Goal: Navigation & Orientation: Find specific page/section

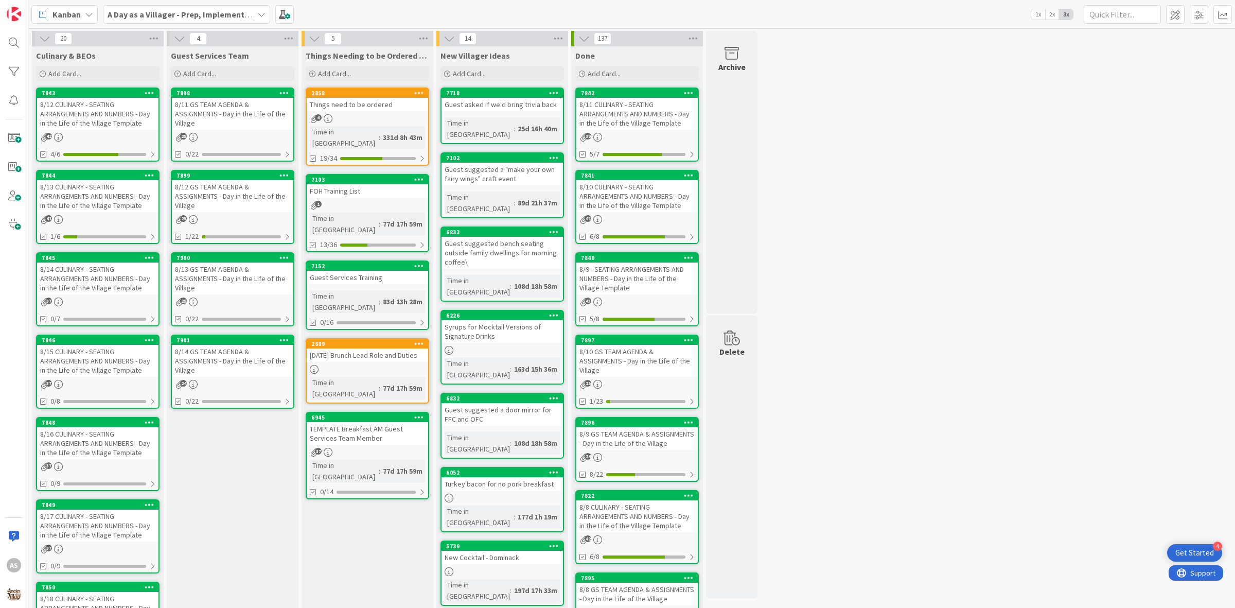
click at [96, 188] on div "8/13 CULINARY - SEATING ARRANGEMENTS AND NUMBERS - Day in the Life of the Villa…" at bounding box center [97, 196] width 121 height 32
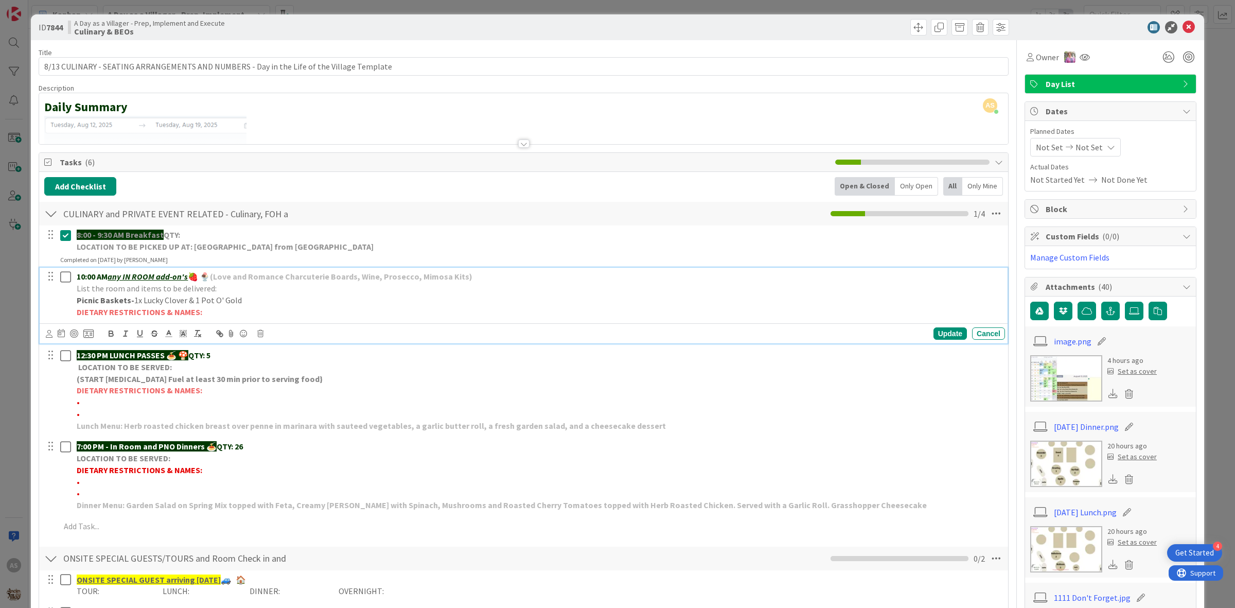
click at [70, 276] on icon at bounding box center [67, 277] width 15 height 12
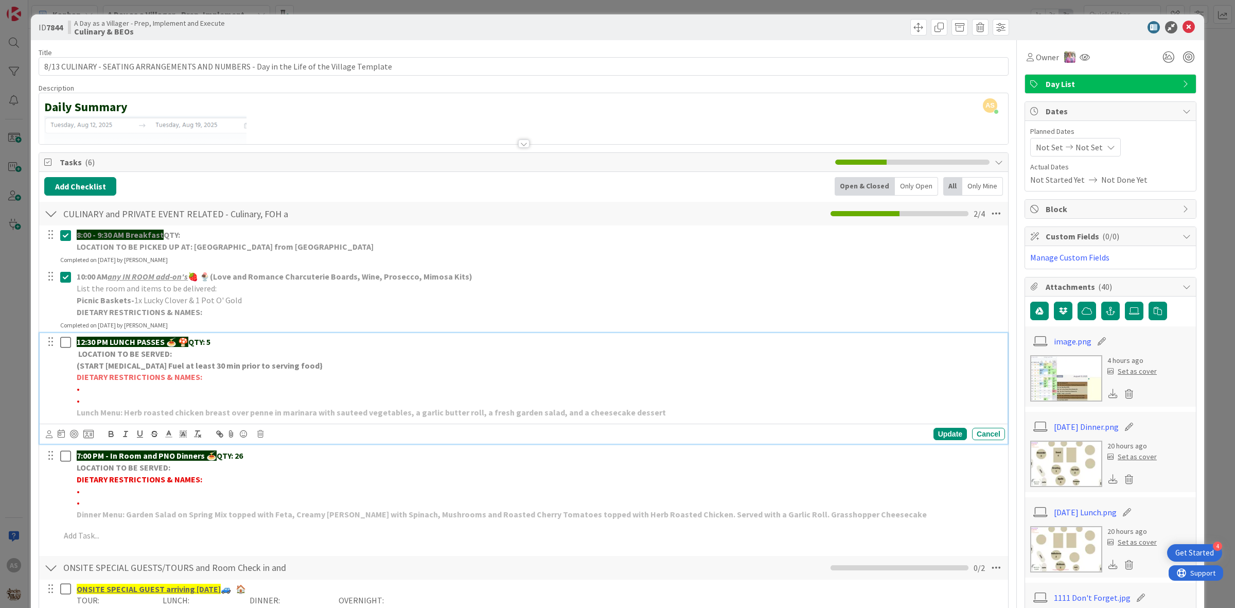
click at [68, 341] on icon at bounding box center [67, 342] width 15 height 12
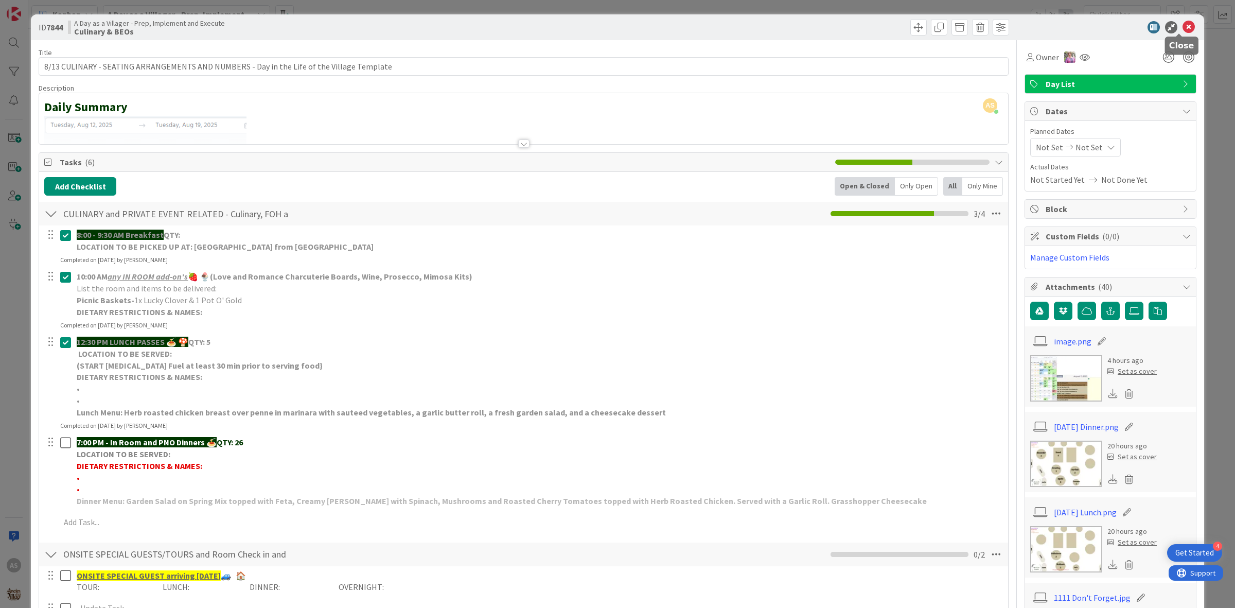
click at [1182, 24] on icon at bounding box center [1188, 27] width 12 height 12
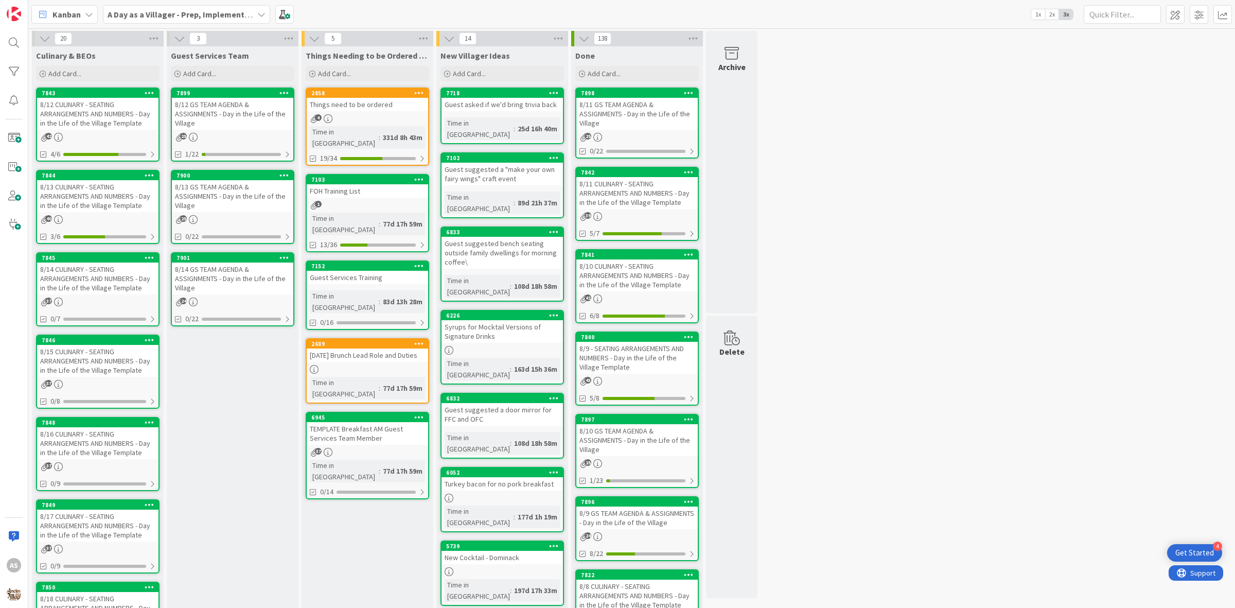
click at [215, 188] on div "8/13 GS TEAM AGENDA & ASSIGNMENTS - Day in the Life of the Village" at bounding box center [232, 196] width 121 height 32
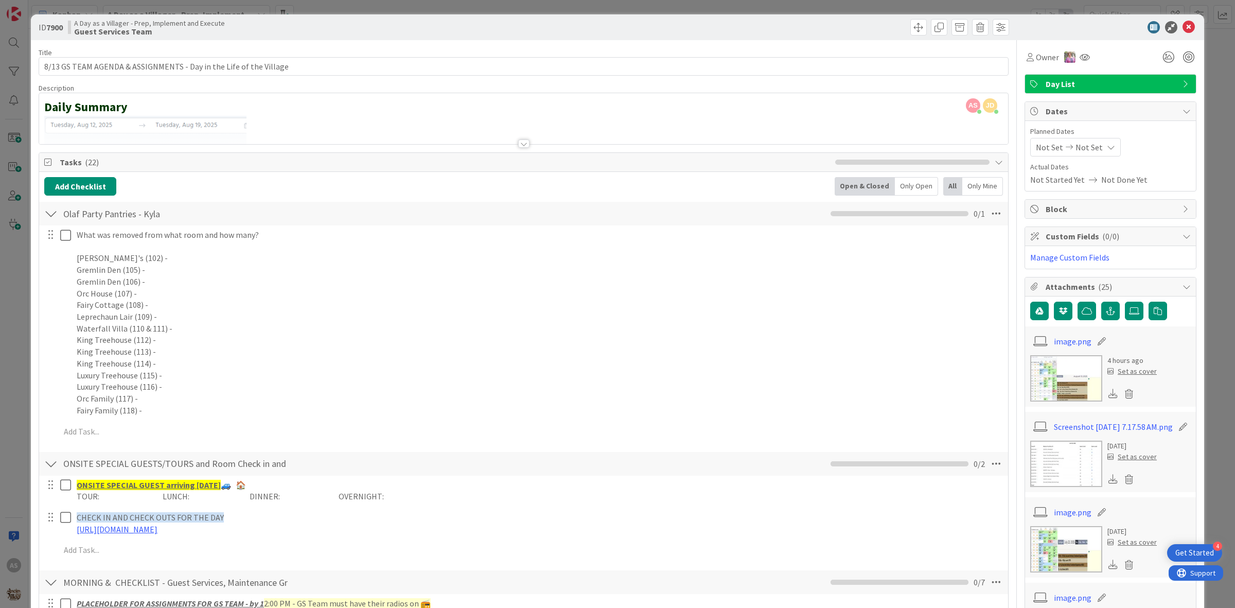
click at [46, 217] on div at bounding box center [50, 213] width 13 height 19
